Goal: Task Accomplishment & Management: Complete application form

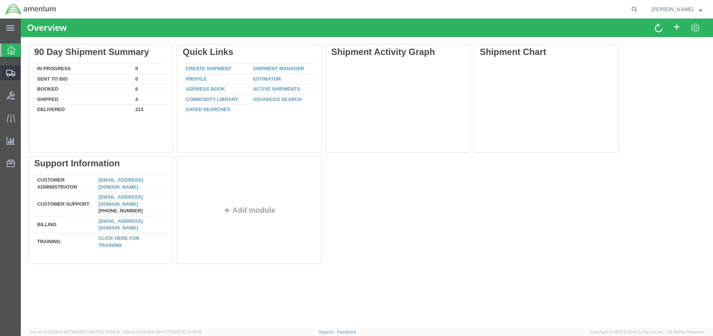
click at [0, 0] on span "Create Shipment" at bounding box center [0, 0] width 0 height 0
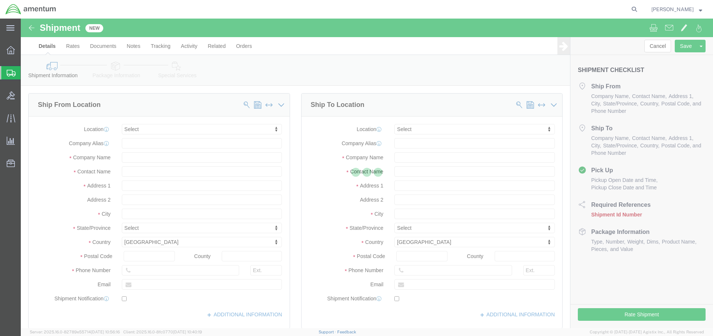
select select
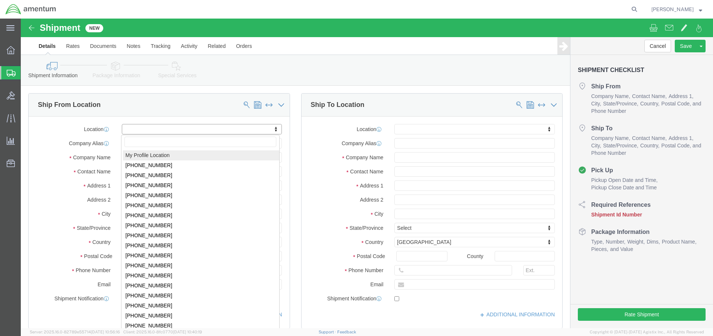
click body "Shipment New Details Rates Documents Notes Tracking Activity Related Orders Can…"
click input "text"
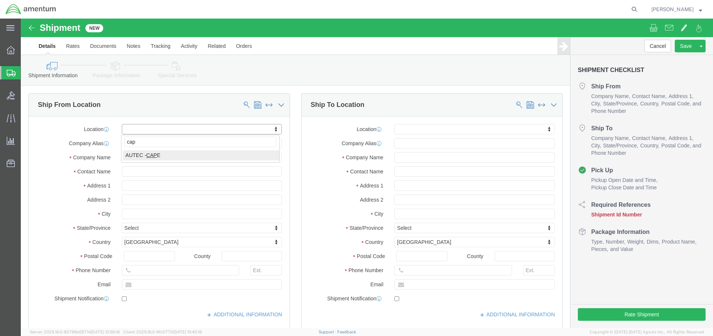
type input "cape"
select select "53954"
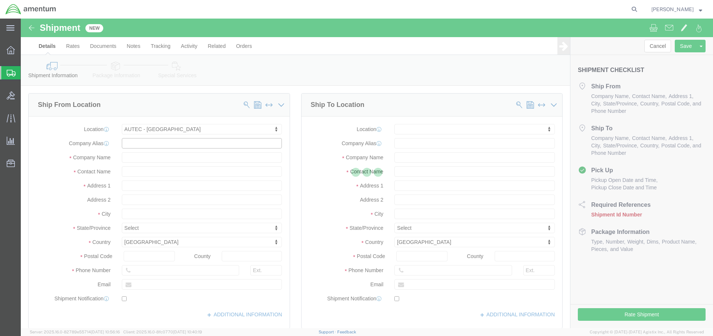
select select "FL"
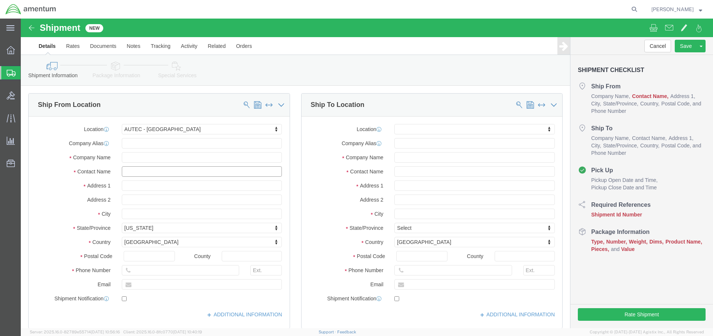
click input "text"
type input "Patrick Fitts"
type input "Cape Canaveral Space Force Station"
click input "text"
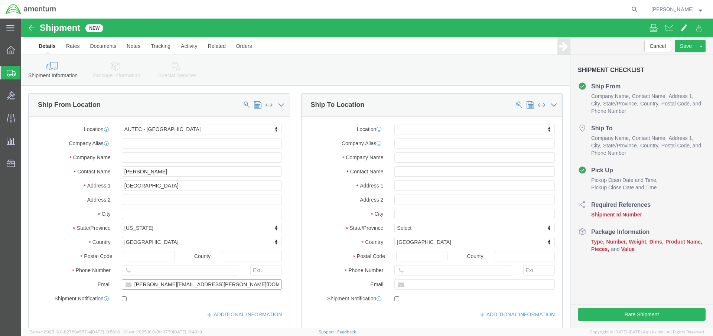
type input "patrick.r.fitts.ctr@us.navy.mil"
click input "checkbox"
checkbox input "true"
click input "text"
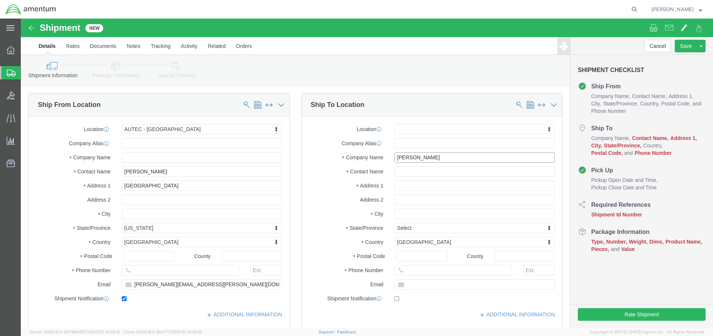
type input "CARSON"
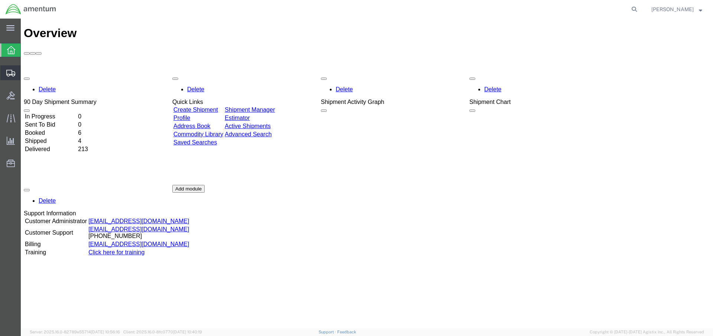
click at [0, 0] on span "Create Shipment" at bounding box center [0, 0] width 0 height 0
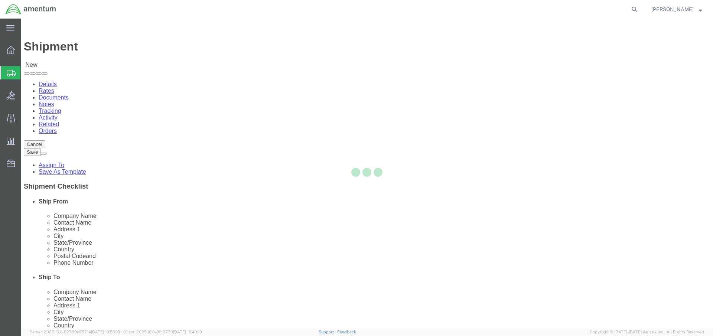
select select
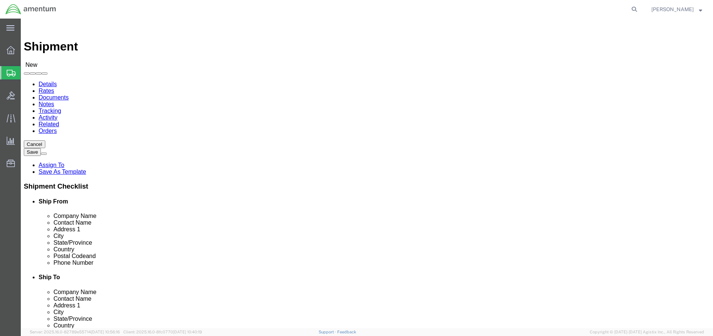
click body "Shipment New Details Rates Documents Notes Tracking Activity Related Orders Can…"
type input "cape"
select select "53954"
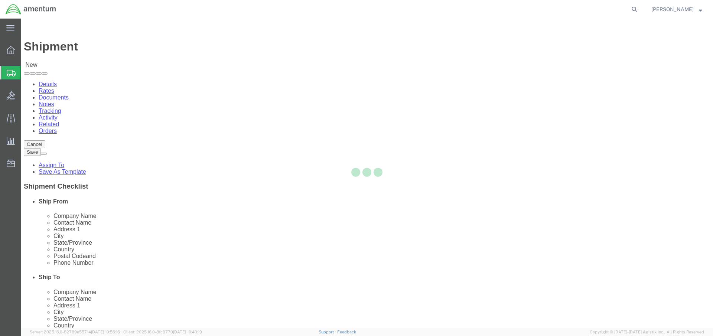
select select "FL"
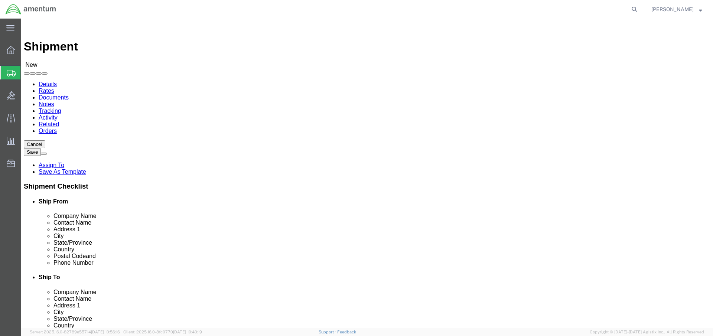
click input "text"
type input "CARSON HELICOPTERS"
type input "ROD MANOGUE"
type input "952 BLOOMING GLEN RD"
type input "PERKASIE"
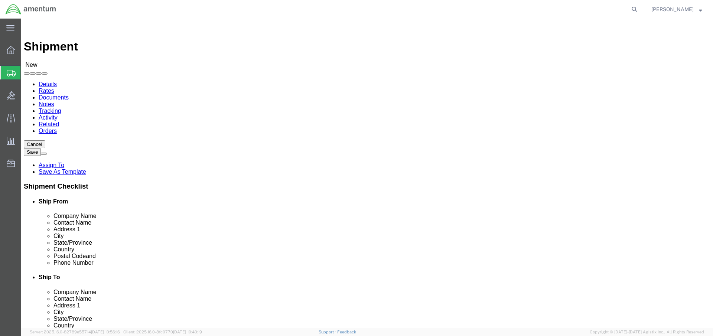
type input "P"
type input "PA"
type input "PEN"
type input "18944"
click input "text"
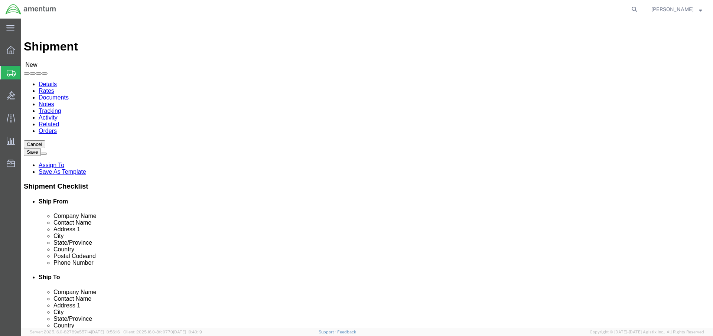
paste input "215-249-3535"
type input "215-249-3535"
type input "0340"
click div "Aug 11 2025 3:00 PM"
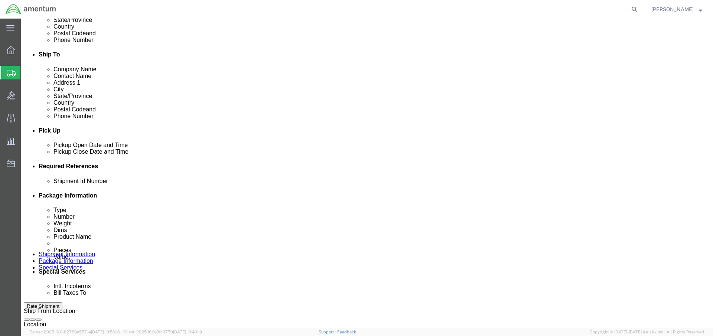
click button "Apply"
click input "text"
paste input "N63821522300HPXXX"
type input "N63821522300HPXXX"
click button "Add reference"
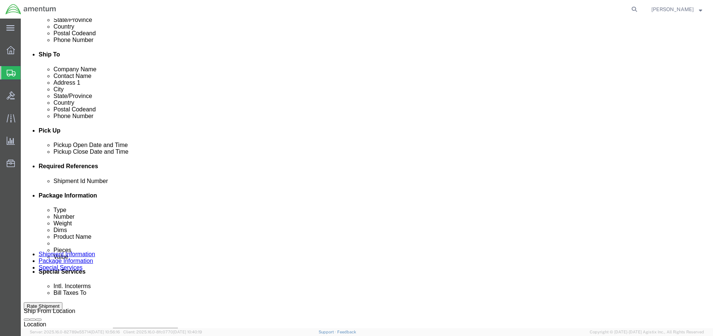
scroll to position [260, 0]
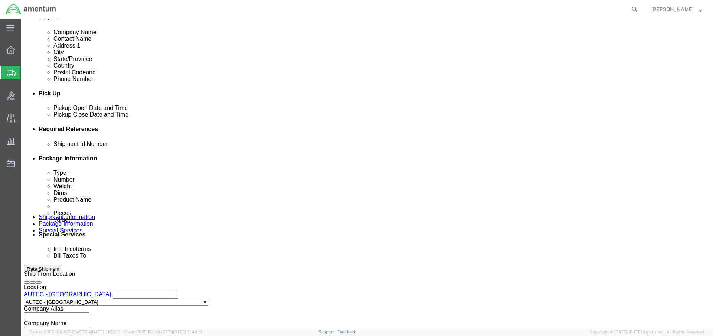
select select "PROJNUM"
click input "text"
paste input "4732.C0.03RA.16310400.815E0440"
type input "4732.C0.03RA.16310400.815E0440"
click button "Add reference"
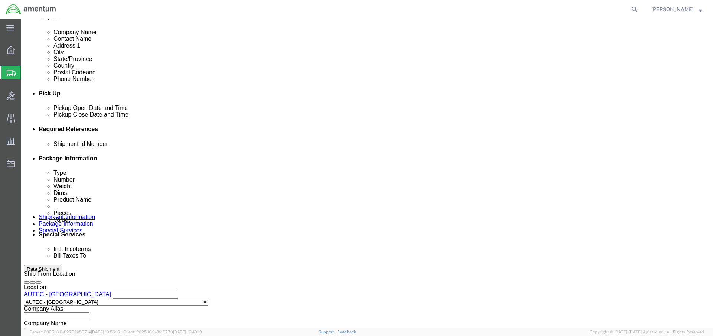
select select "DEPT"
click input "text"
type input "AUTEC"
